Goal: Check status: Check status

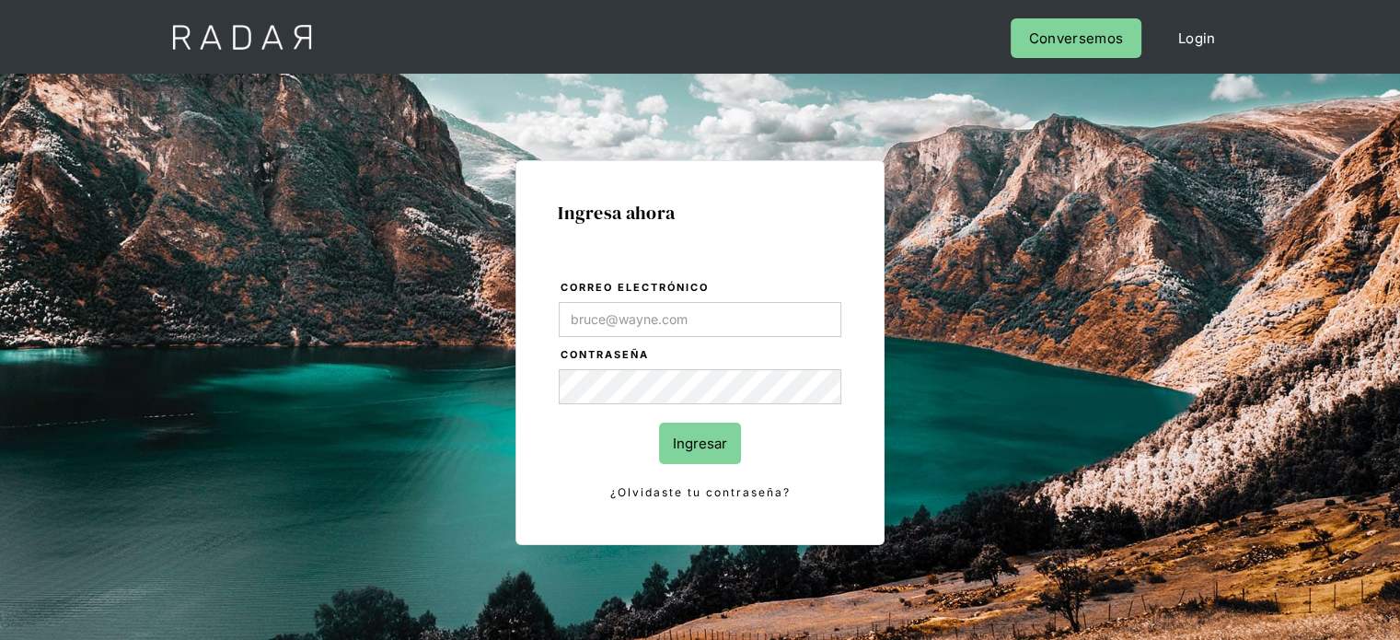
type input "[PERSON_NAME][EMAIL_ADDRESS][DOMAIN_NAME]"
click at [681, 447] on input "Ingresar" at bounding box center [700, 443] width 82 height 41
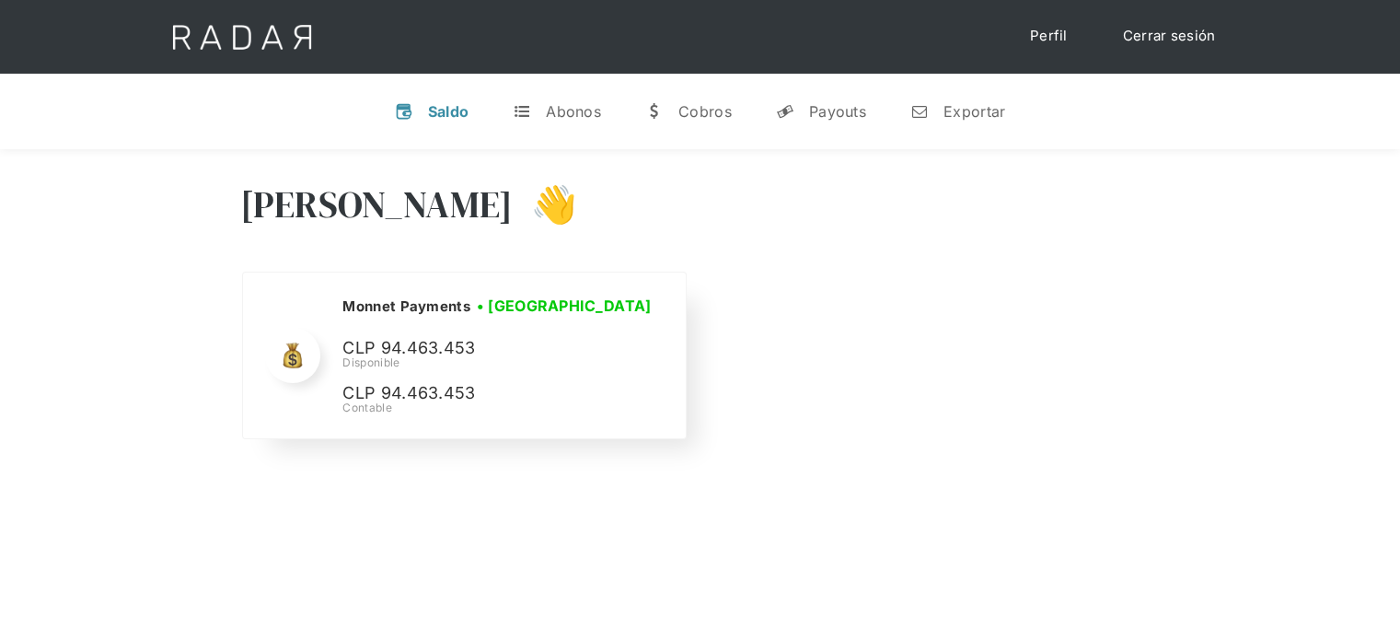
click at [460, 333] on div "[PERSON_NAME] Payments • [GEOGRAPHIC_DATA] • Desconectada CLP 94.463.453 Dispon…" at bounding box center [499, 356] width 315 height 122
click at [460, 346] on p "CLP 94.463.453" at bounding box center [480, 348] width 276 height 27
copy p "94.463.453"
